Goal: Transaction & Acquisition: Purchase product/service

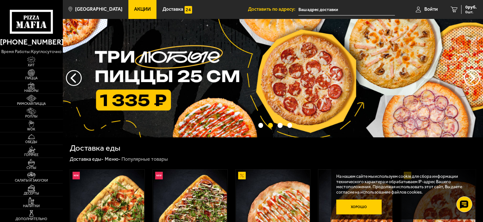
click at [359, 207] on button "Хорошо" at bounding box center [358, 206] width 45 height 15
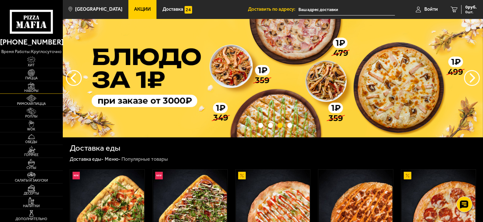
click at [32, 89] on span "Наборы" at bounding box center [31, 90] width 63 height 3
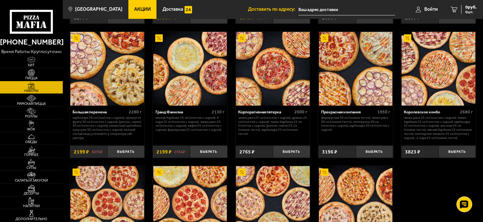
scroll to position [658, 0]
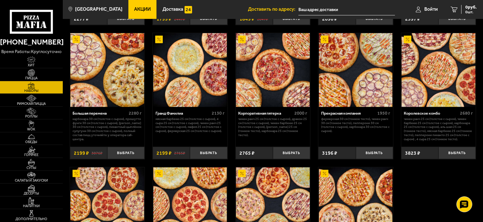
click at [166, 115] on div "Гранд Фамилиа" at bounding box center [183, 113] width 55 height 5
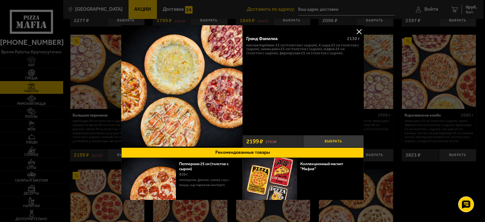
click at [335, 142] on button "Выбрать" at bounding box center [333, 141] width 61 height 12
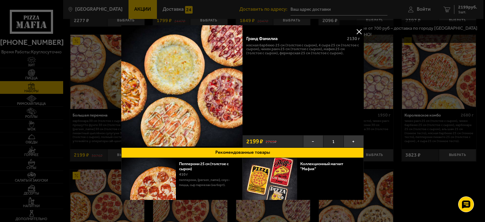
click at [354, 31] on button at bounding box center [358, 31] width 9 height 9
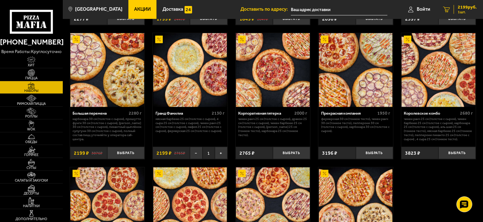
click at [454, 13] on div "2199 руб. 1 шт." at bounding box center [465, 9] width 23 height 9
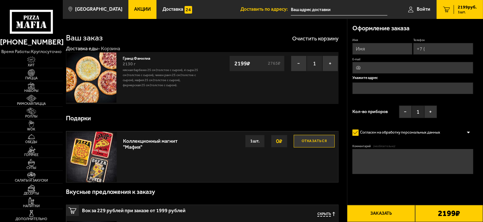
click at [368, 48] on input "Имя" at bounding box center [383, 49] width 60 height 12
type input "Таисия"
click at [437, 47] on input "Телефон" at bounding box center [443, 49] width 60 height 12
type input "+7 (965) 083-38-55"
click at [404, 69] on input "E-mail" at bounding box center [413, 68] width 121 height 12
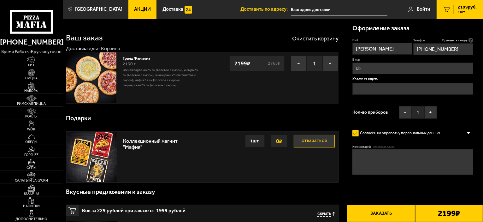
type input "littleredridinghoodtay@gmail.com"
click at [396, 87] on input "text" at bounding box center [413, 89] width 121 height 12
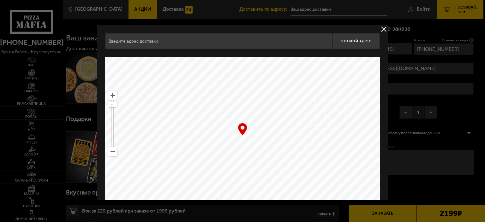
click at [288, 42] on input "text" at bounding box center [218, 41] width 227 height 16
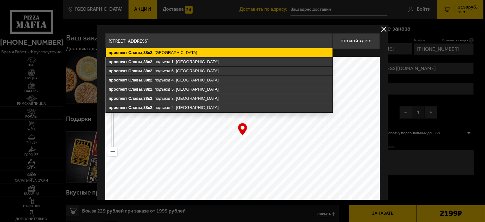
click at [167, 53] on ymaps "проспект Славы , 38к2 , Санкт-Петербург" at bounding box center [219, 52] width 227 height 9
type input "Санкт-Петербург, проспект Славы, 38к2"
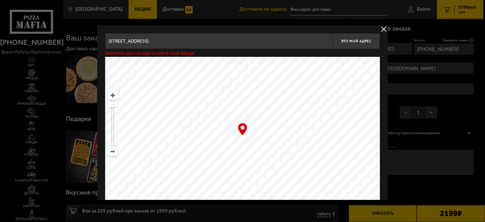
type input "проспект Славы, 38к2"
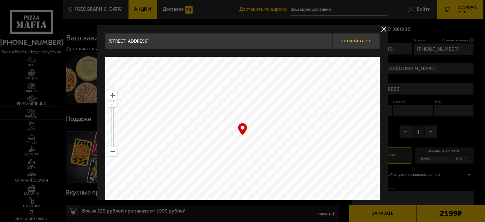
click at [356, 41] on span "Это мой адрес" at bounding box center [356, 41] width 30 height 4
type input "проспект Славы, 38к2"
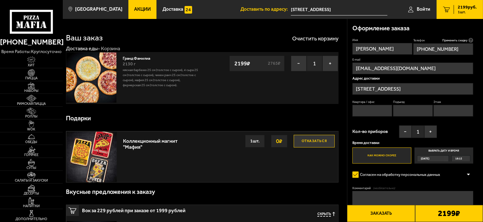
click at [376, 111] on input "Квартира / офис" at bounding box center [373, 111] width 40 height 12
type input "64"
click at [442, 109] on input "Этаж" at bounding box center [454, 111] width 40 height 12
type input "2"
click at [397, 213] on button "Заказать" at bounding box center [381, 213] width 68 height 17
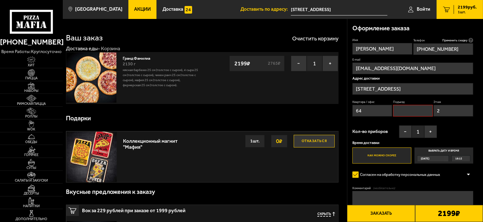
click at [421, 112] on input "Подъезд" at bounding box center [413, 111] width 40 height 12
type input "5"
click at [406, 214] on button "Заказать" at bounding box center [381, 213] width 68 height 17
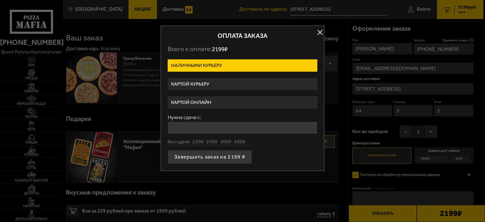
click at [214, 100] on label "Картой онлайн" at bounding box center [243, 102] width 150 height 12
click at [0, 0] on input "Картой онлайн" at bounding box center [0, 0] width 0 height 0
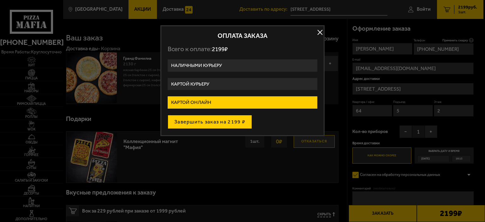
click at [208, 120] on button "Завершить заказ на 2199 ₽" at bounding box center [210, 122] width 84 height 14
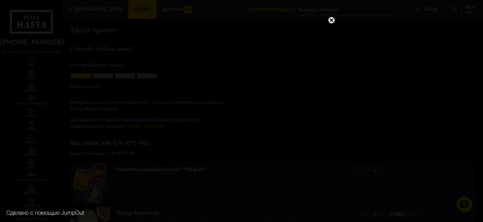
click at [332, 20] on link at bounding box center [332, 20] width 8 height 8
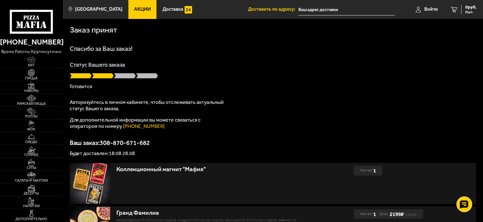
click at [223, 159] on div "Заказ принят [PERSON_NAME] за Ваш заказ! Статус Вашего заказа [PERSON_NAME] Авт…" at bounding box center [273, 143] width 420 height 249
